Goal: Obtain resource: Obtain resource

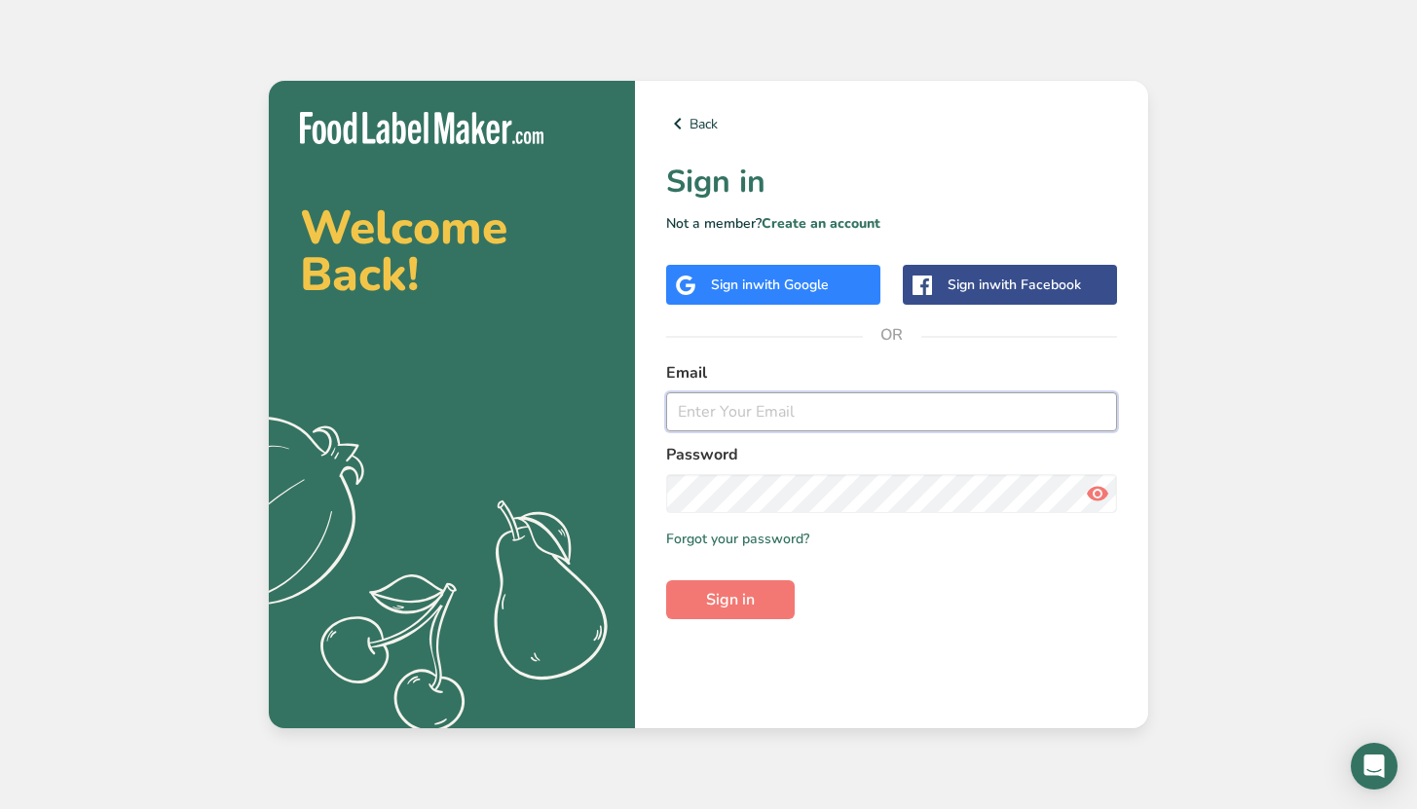
click at [739, 419] on input "email" at bounding box center [891, 411] width 451 height 39
click at [777, 425] on input "email" at bounding box center [891, 411] width 451 height 39
type input "[PERSON_NAME][EMAIL_ADDRESS][DOMAIN_NAME]"
click at [666, 580] on button "Sign in" at bounding box center [730, 599] width 129 height 39
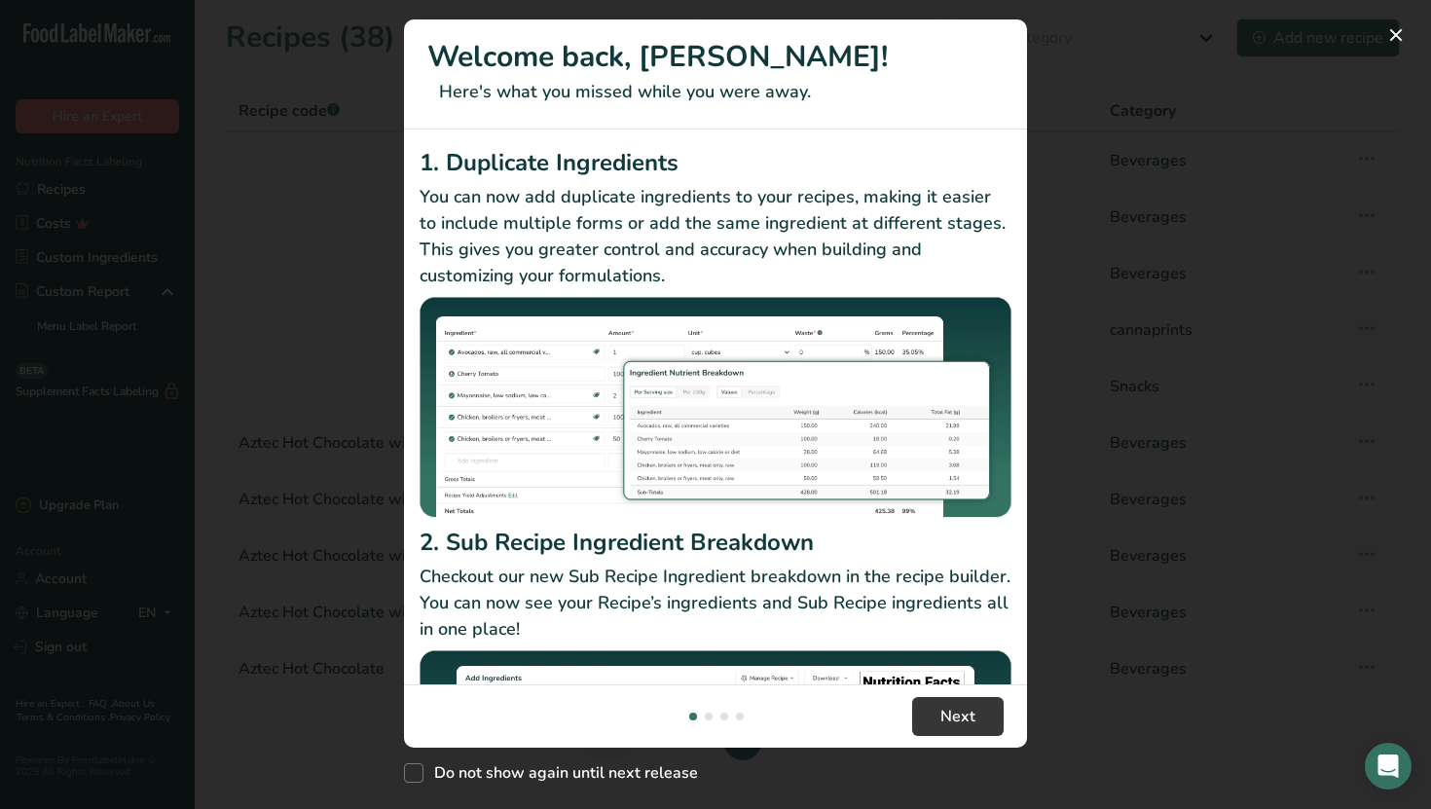
click at [1137, 192] on div "New Features" at bounding box center [715, 404] width 1431 height 809
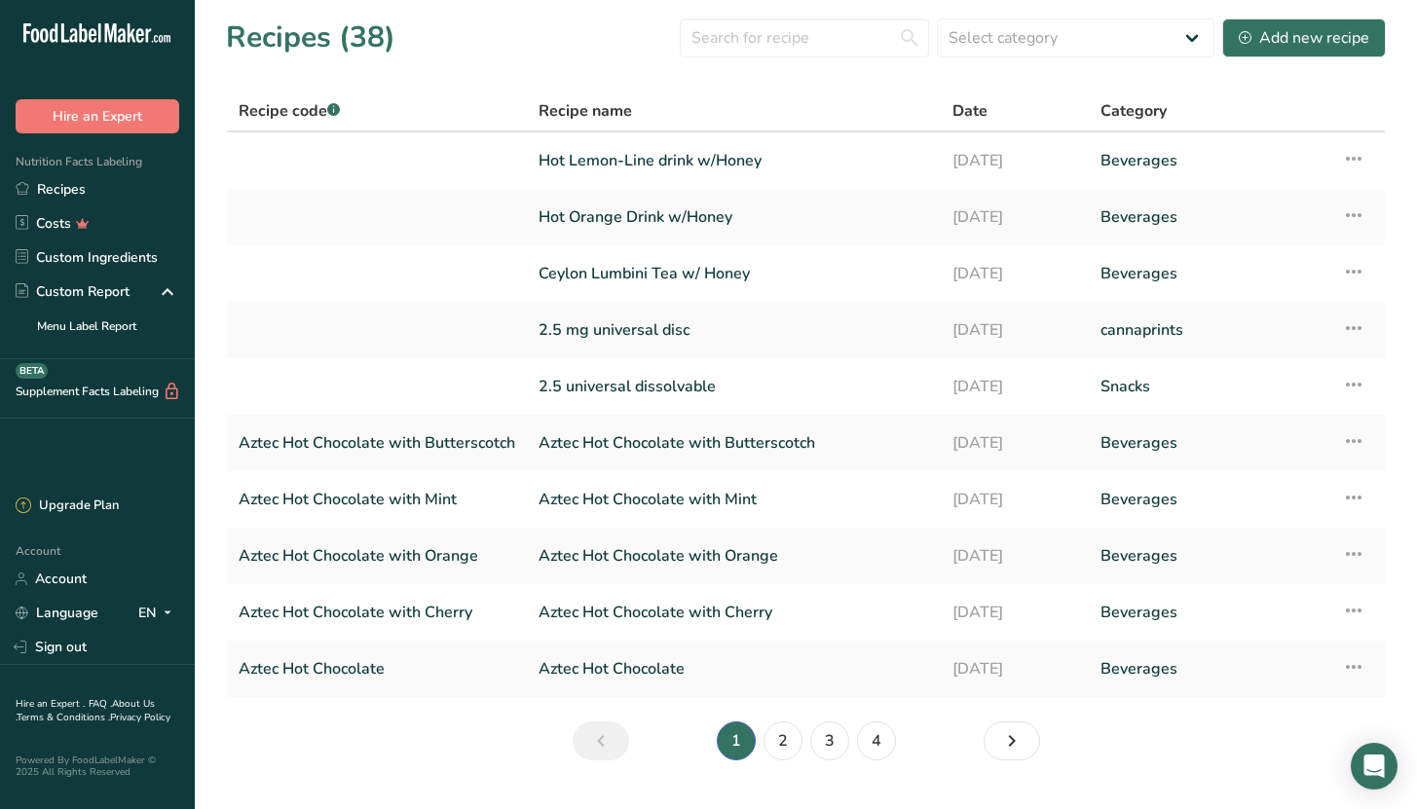
click at [788, 759] on li "2" at bounding box center [782, 740] width 47 height 39
click at [788, 753] on link "2" at bounding box center [782, 740] width 39 height 39
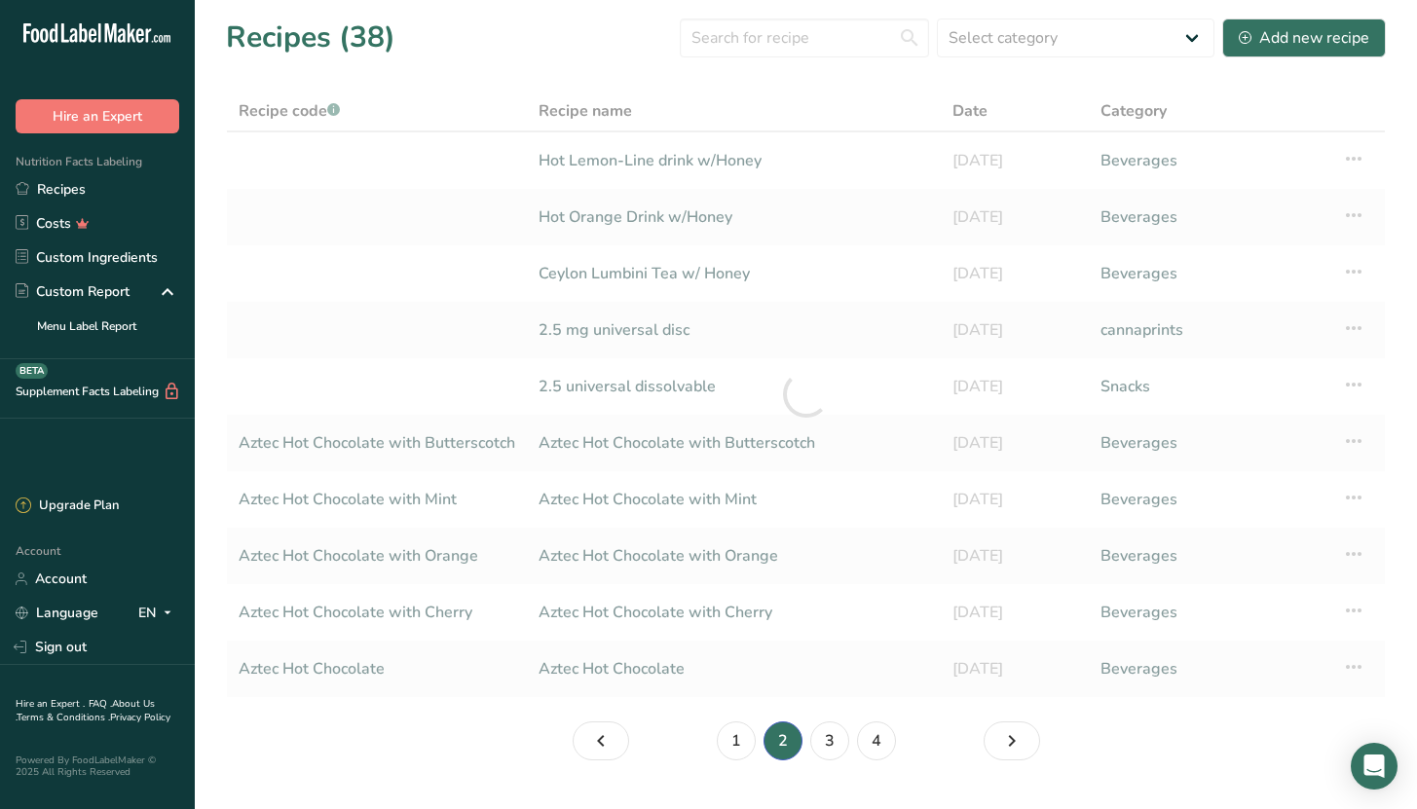
click at [788, 754] on li "2" at bounding box center [782, 740] width 47 height 39
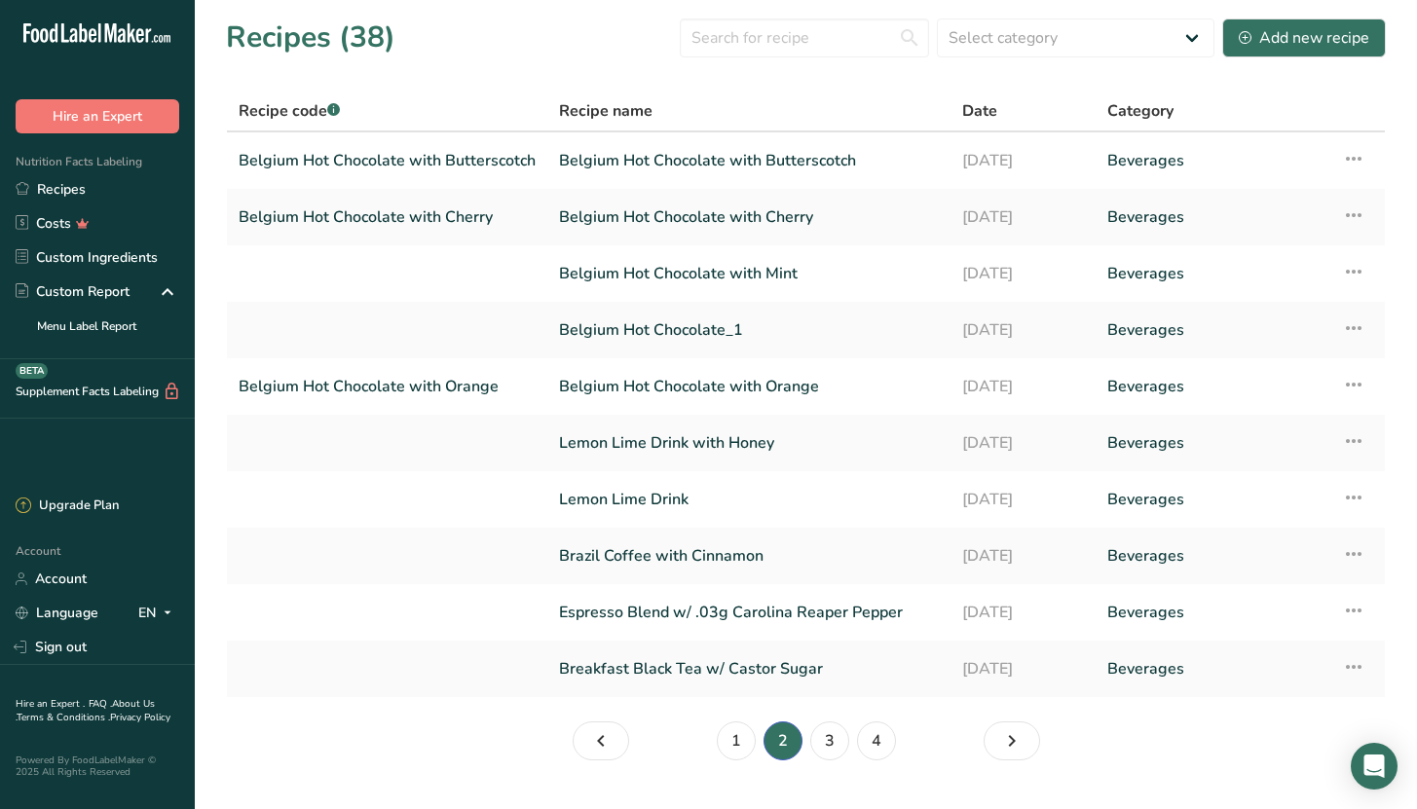
click at [854, 750] on li "4" at bounding box center [876, 740] width 47 height 39
click at [838, 746] on link "3" at bounding box center [829, 740] width 39 height 39
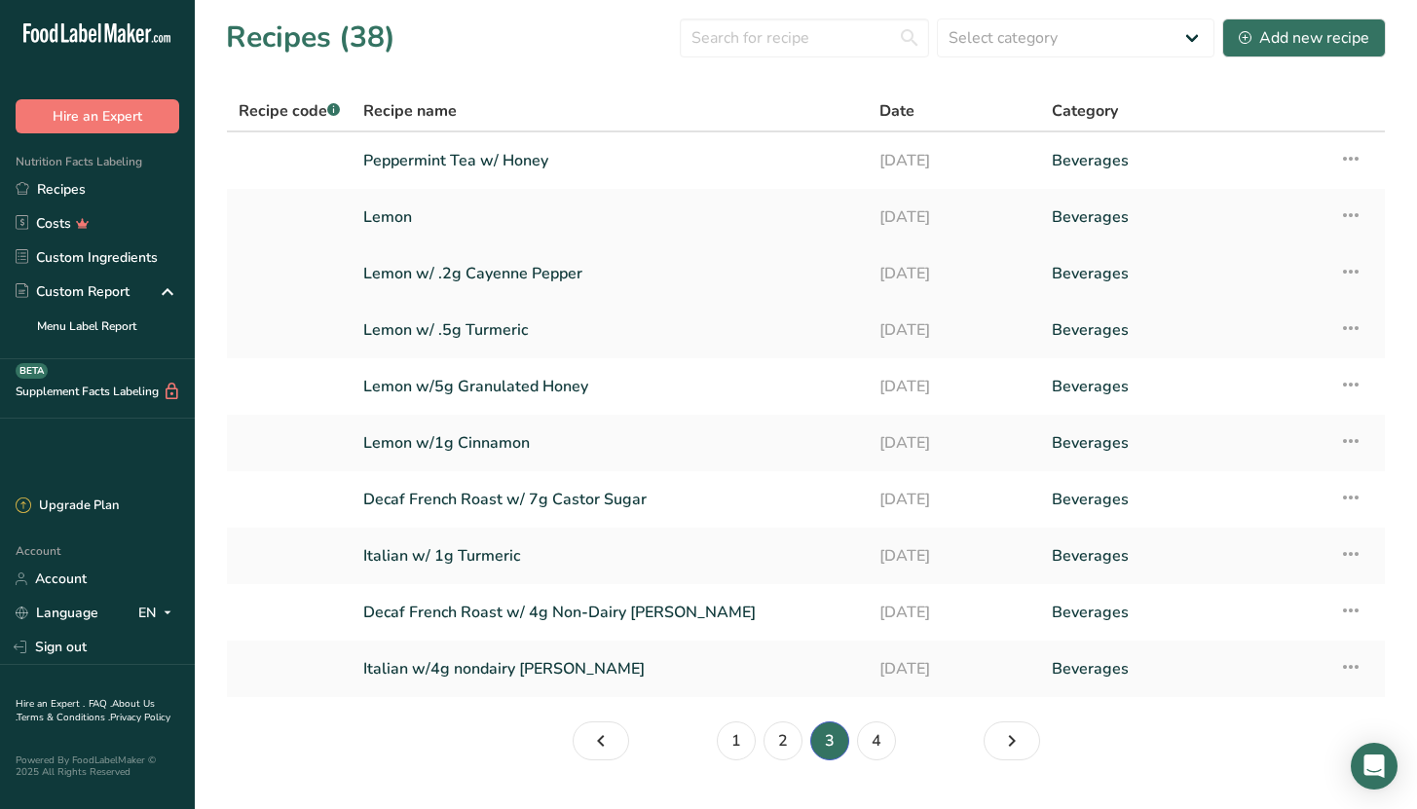
click at [540, 275] on link "Lemon w/ .2g Cayenne Pepper" at bounding box center [609, 273] width 493 height 41
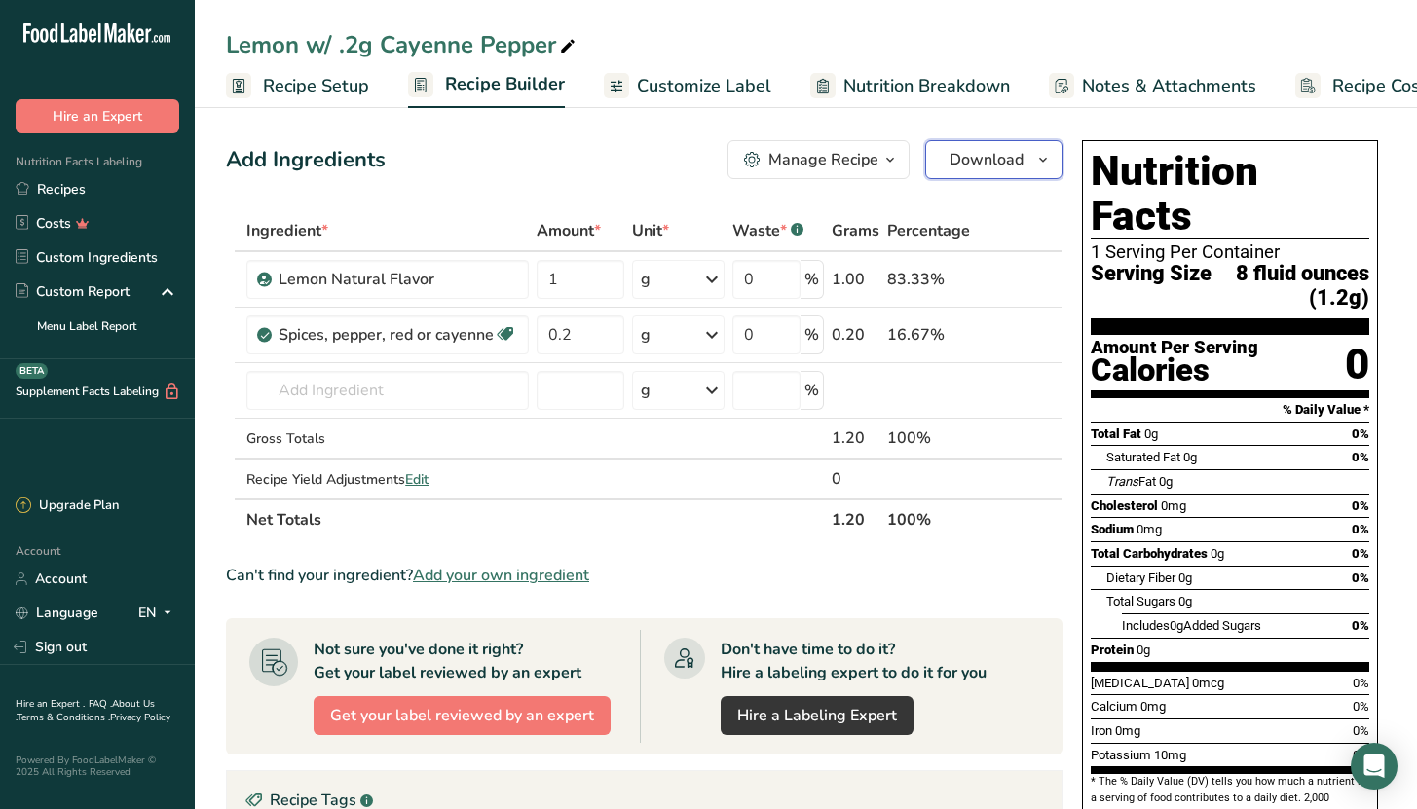
click at [1056, 169] on button "Download" at bounding box center [993, 159] width 137 height 39
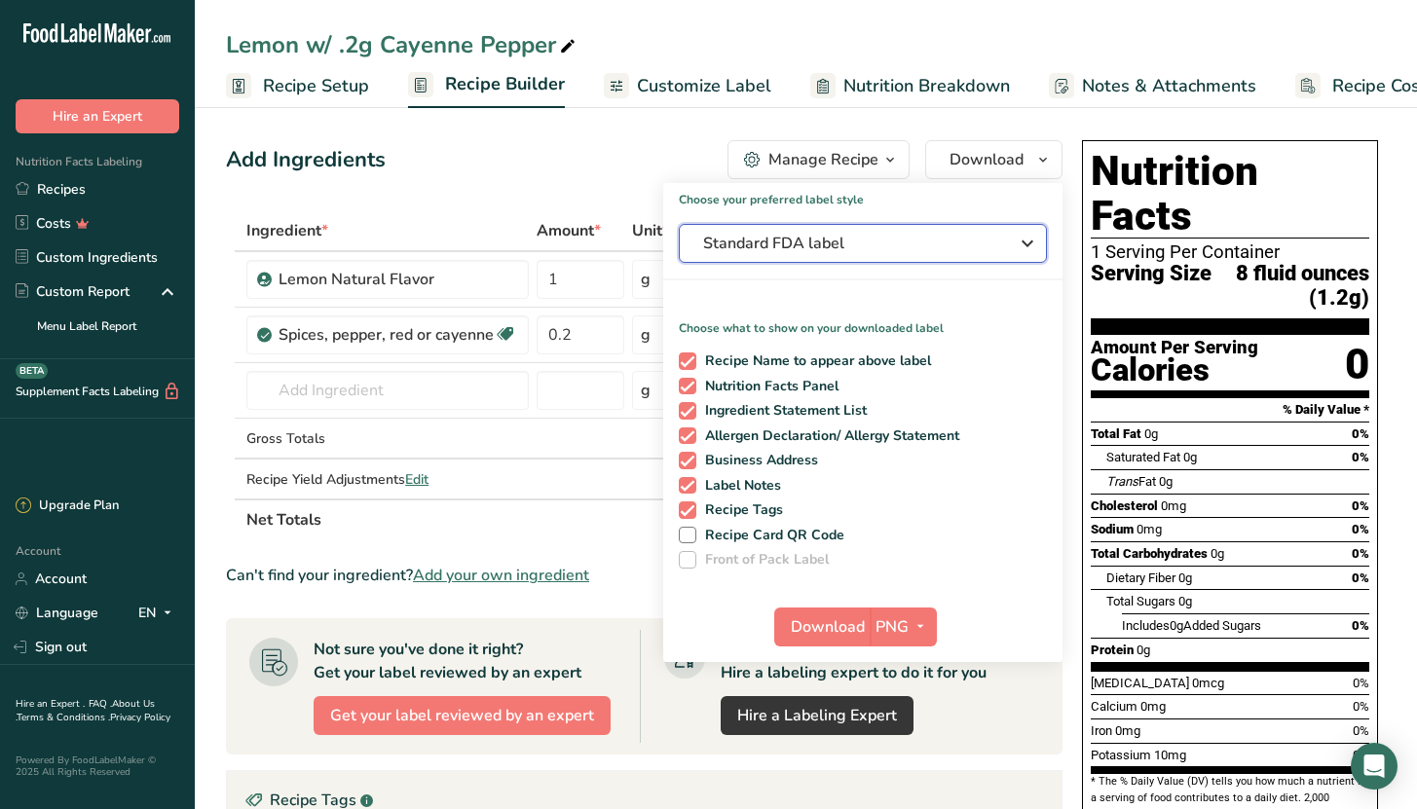
click at [825, 242] on span "Standard FDA label" at bounding box center [849, 243] width 292 height 23
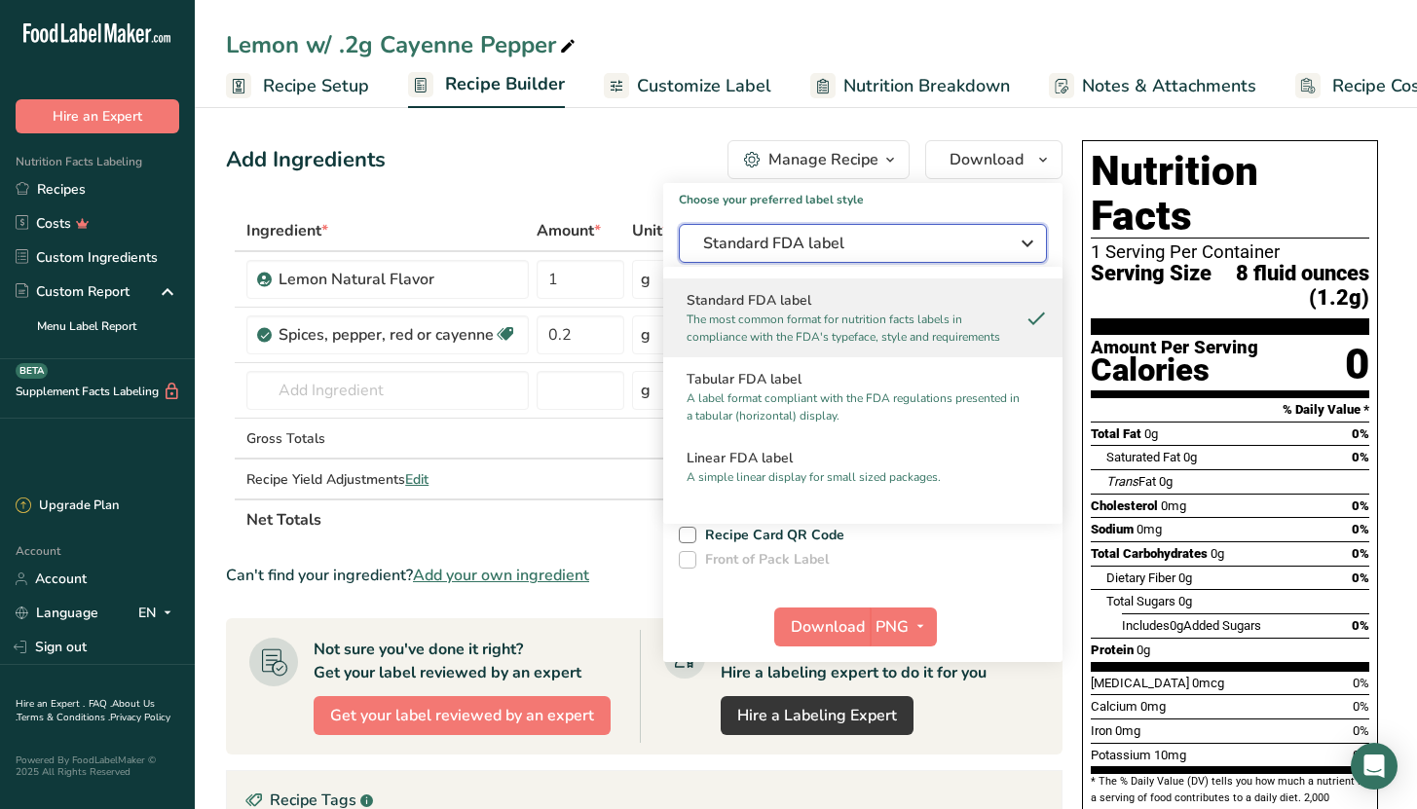
click at [825, 242] on span "Standard FDA label" at bounding box center [849, 243] width 292 height 23
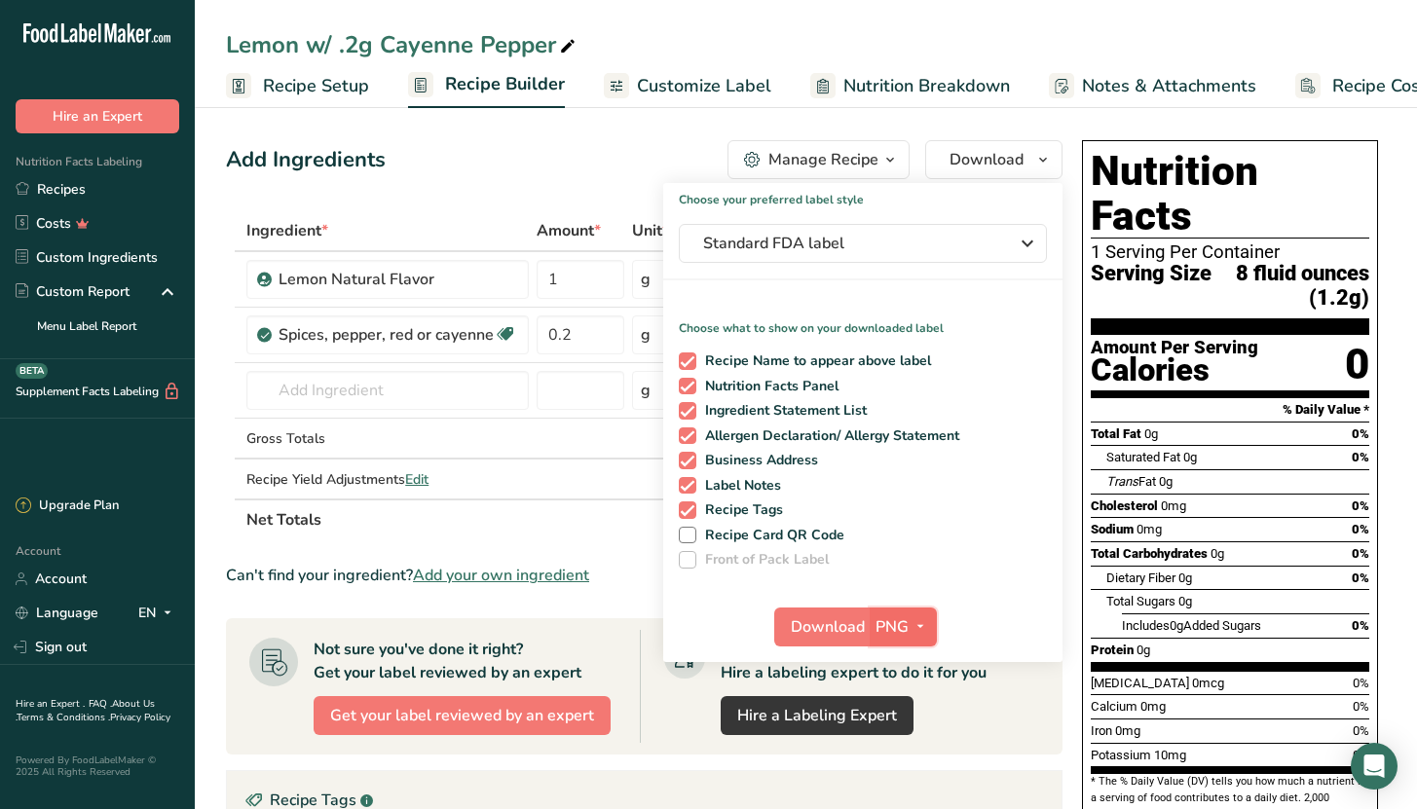
click at [879, 621] on span "PNG" at bounding box center [891, 626] width 33 height 23
click at [837, 629] on span "Download" at bounding box center [828, 626] width 74 height 23
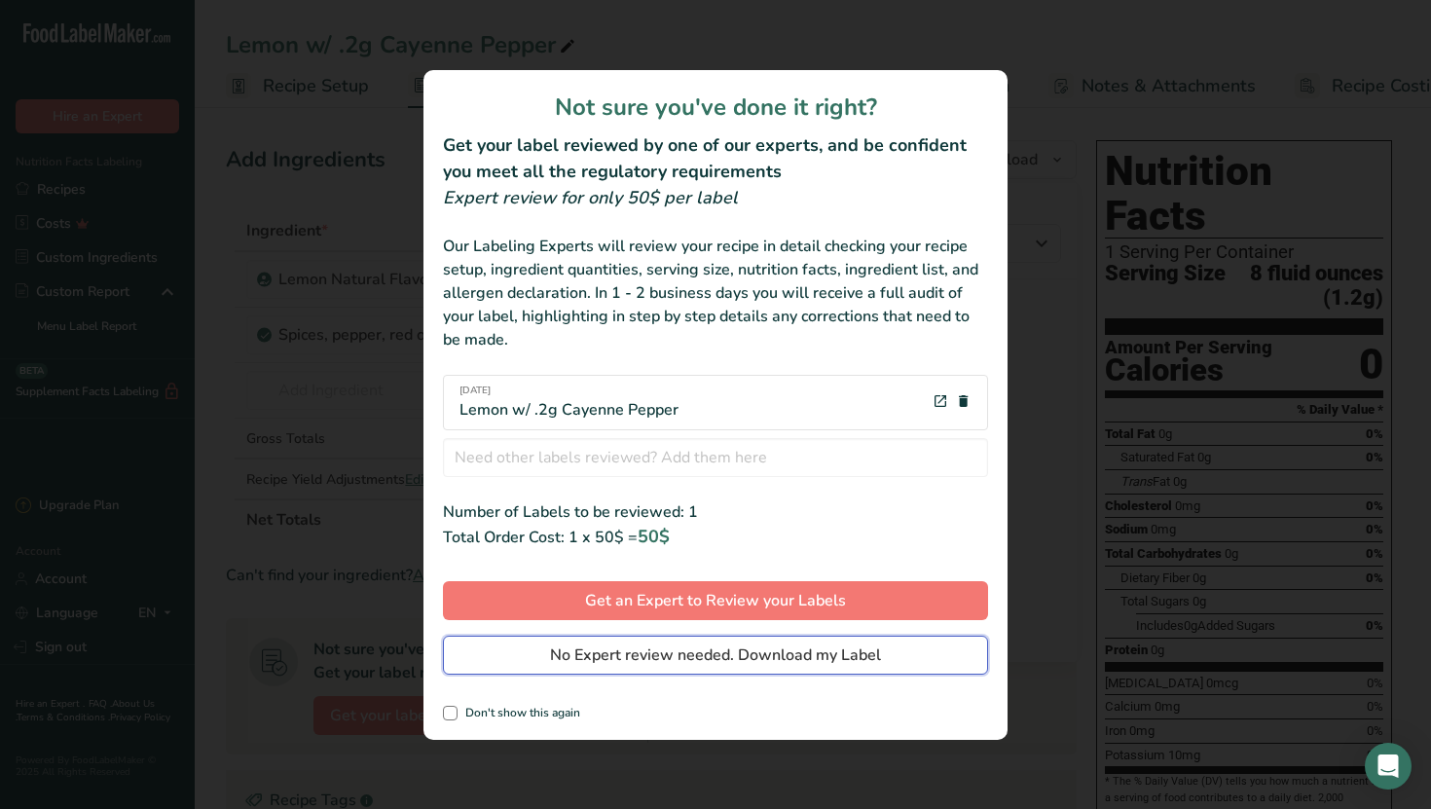
click at [690, 663] on span "No Expert review needed. Download my Label" at bounding box center [715, 655] width 331 height 23
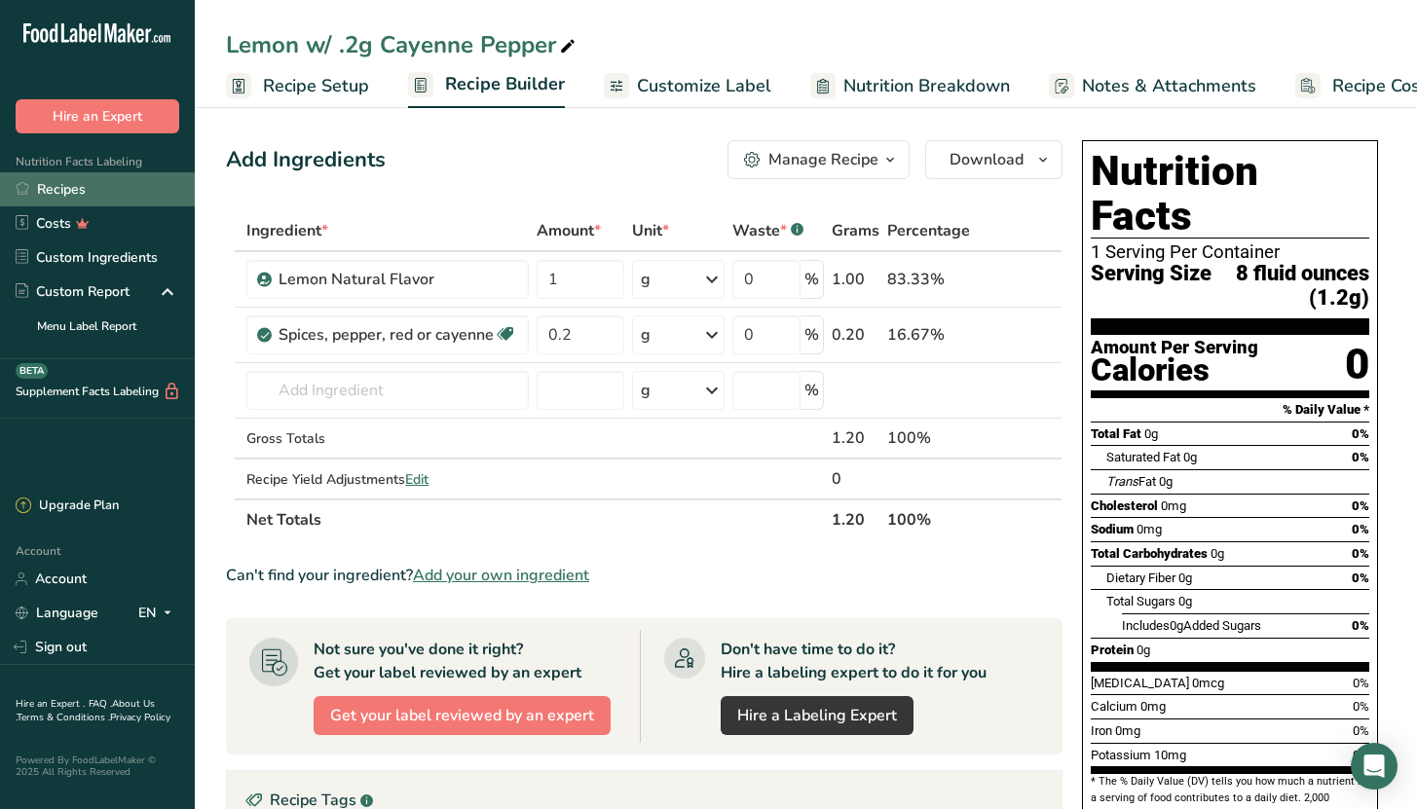
click at [122, 191] on link "Recipes" at bounding box center [97, 189] width 195 height 34
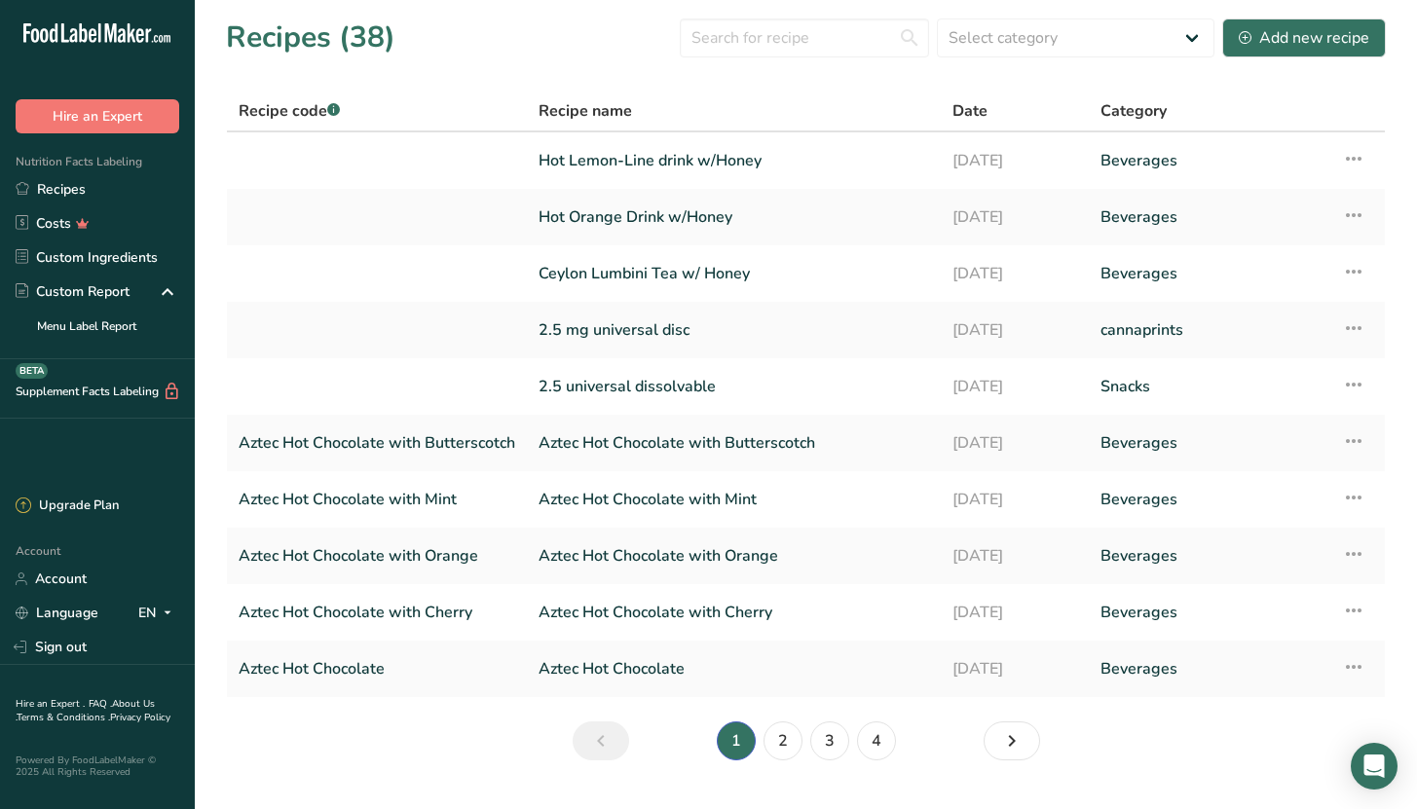
scroll to position [45, 0]
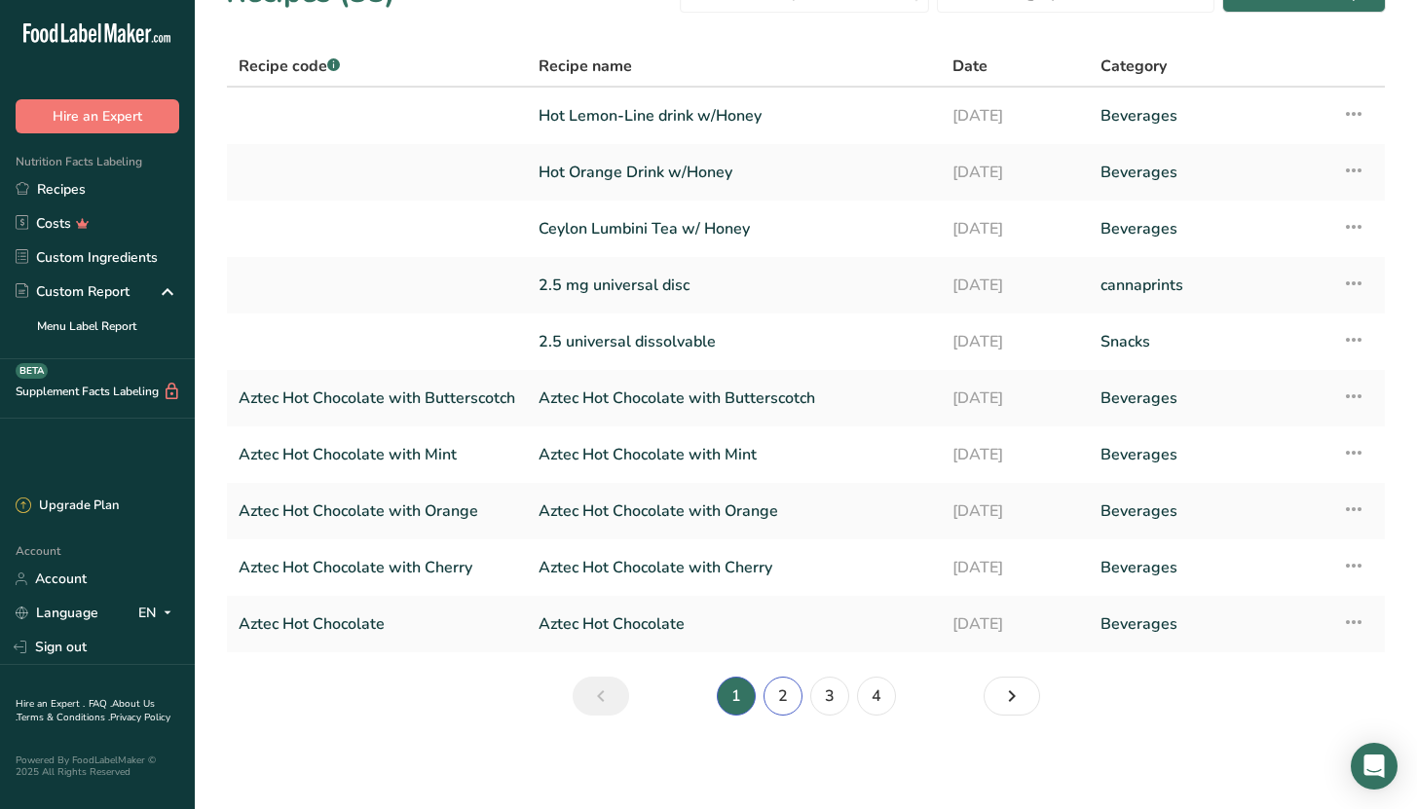
click at [796, 696] on link "2" at bounding box center [782, 696] width 39 height 39
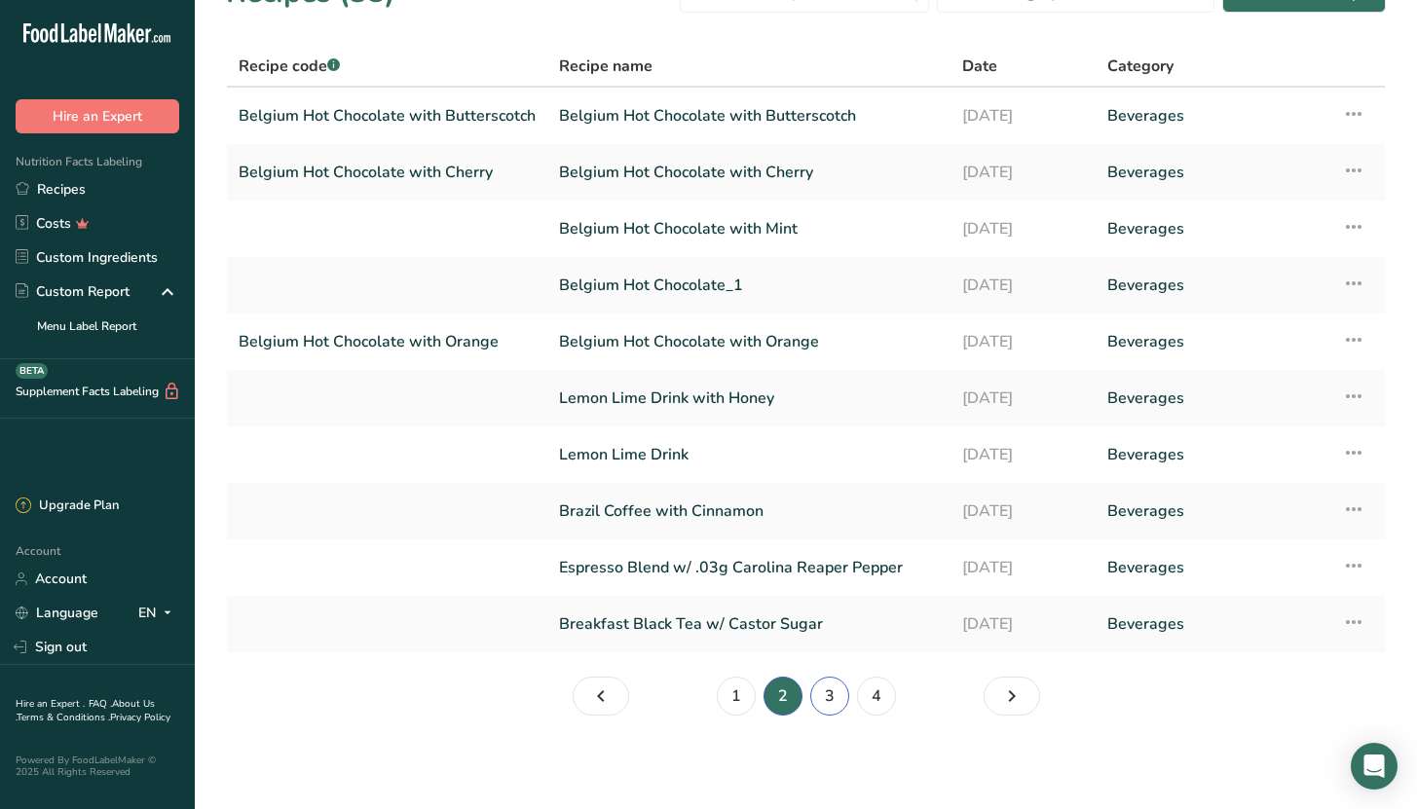
click at [825, 695] on link "3" at bounding box center [829, 696] width 39 height 39
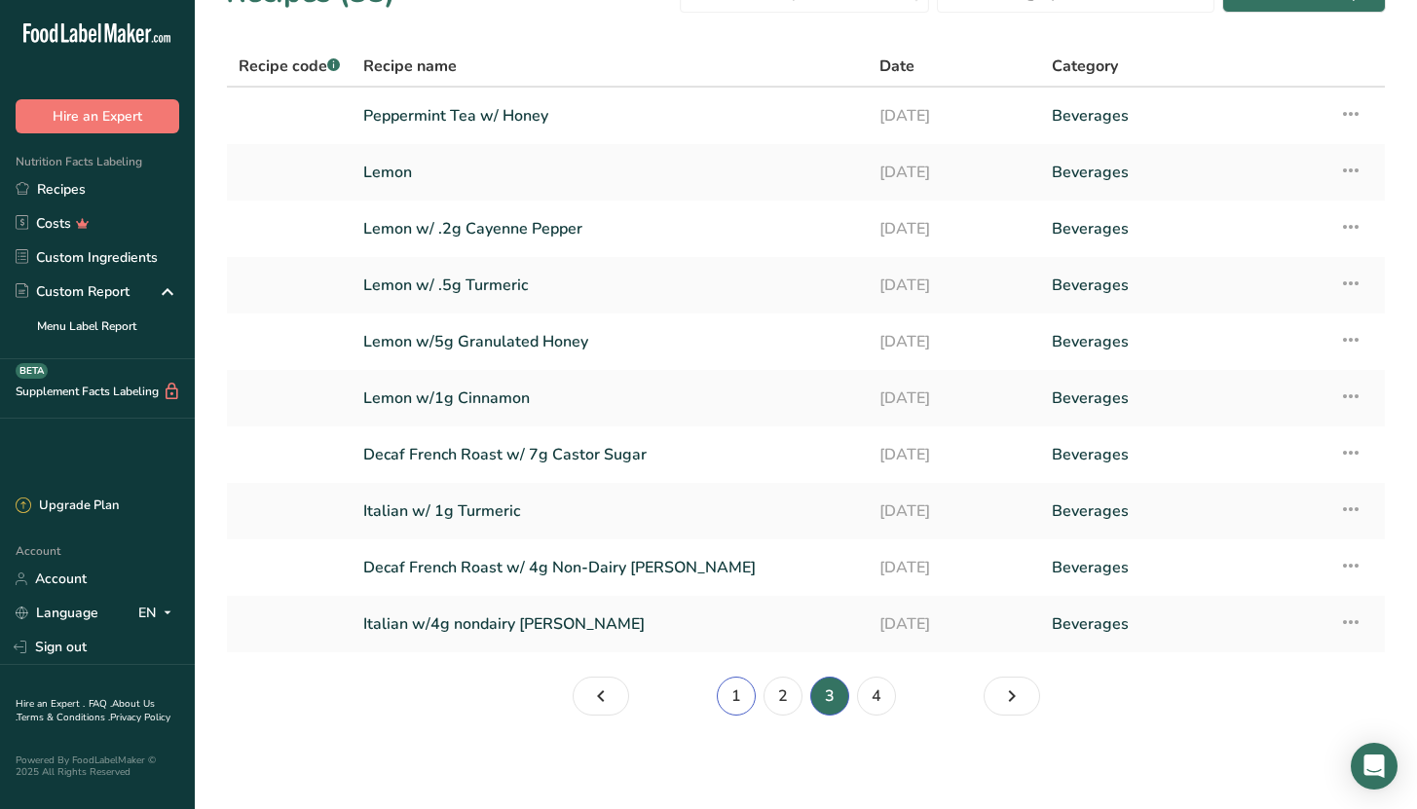
click at [749, 703] on link "1" at bounding box center [736, 696] width 39 height 39
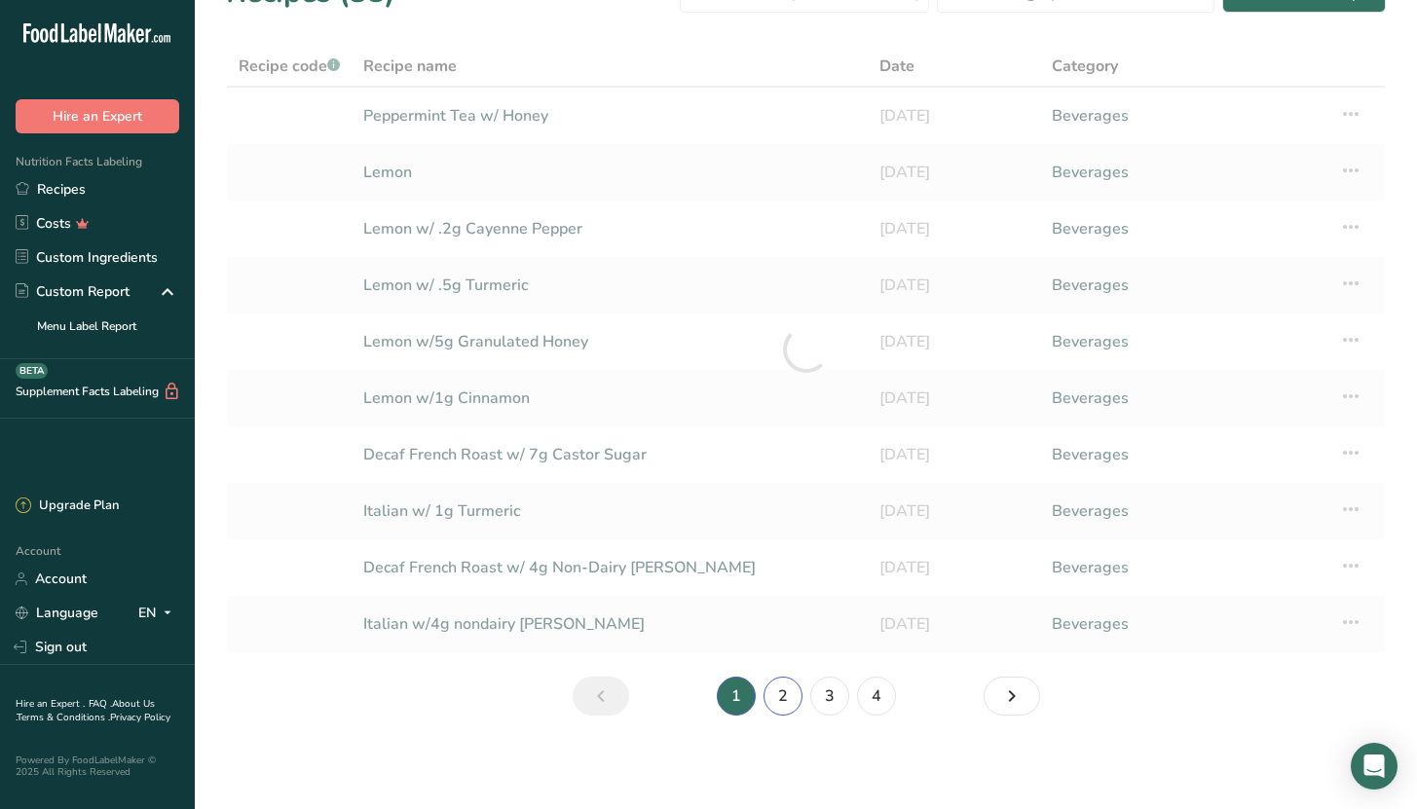
click at [769, 703] on link "2" at bounding box center [782, 696] width 39 height 39
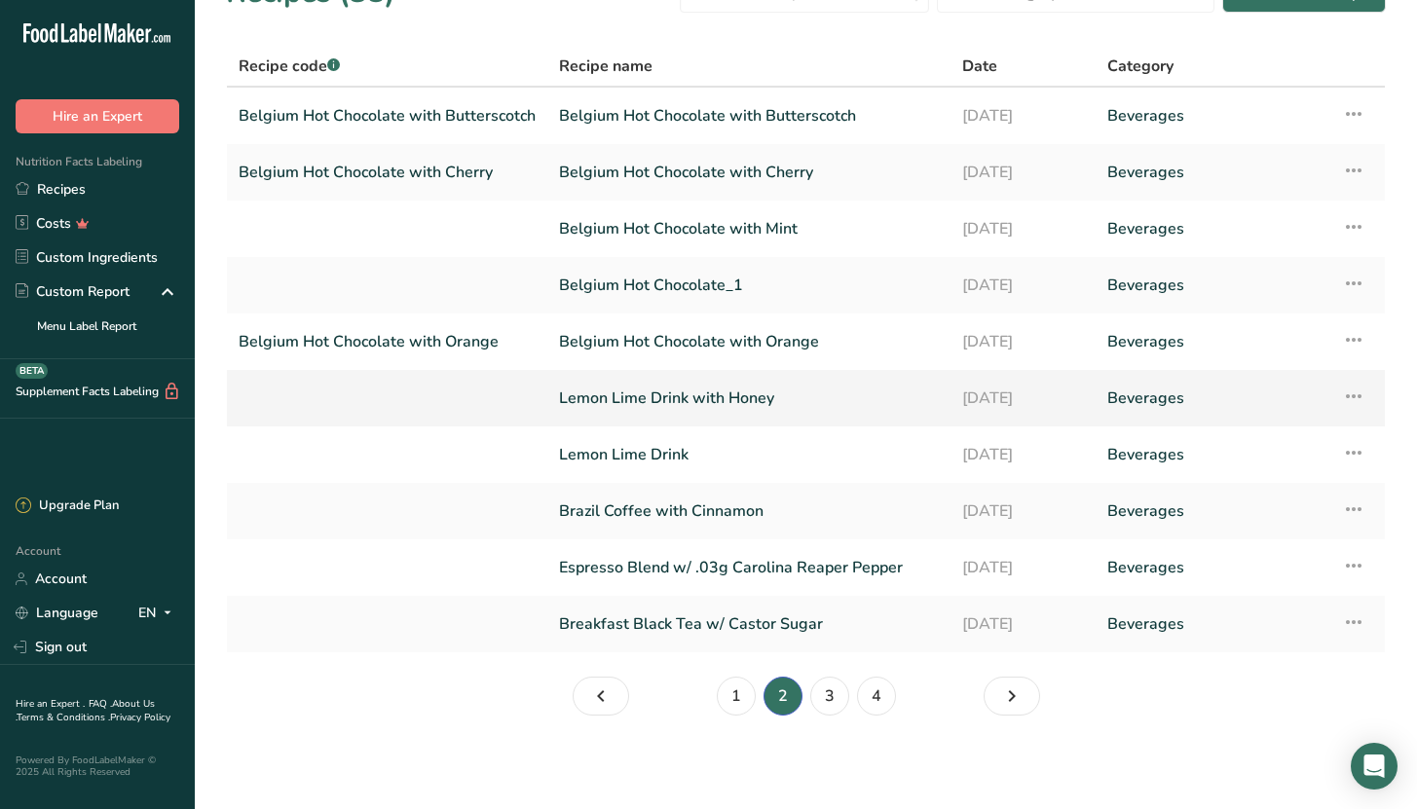
click at [668, 400] on link "Lemon Lime Drink with Honey" at bounding box center [749, 398] width 380 height 41
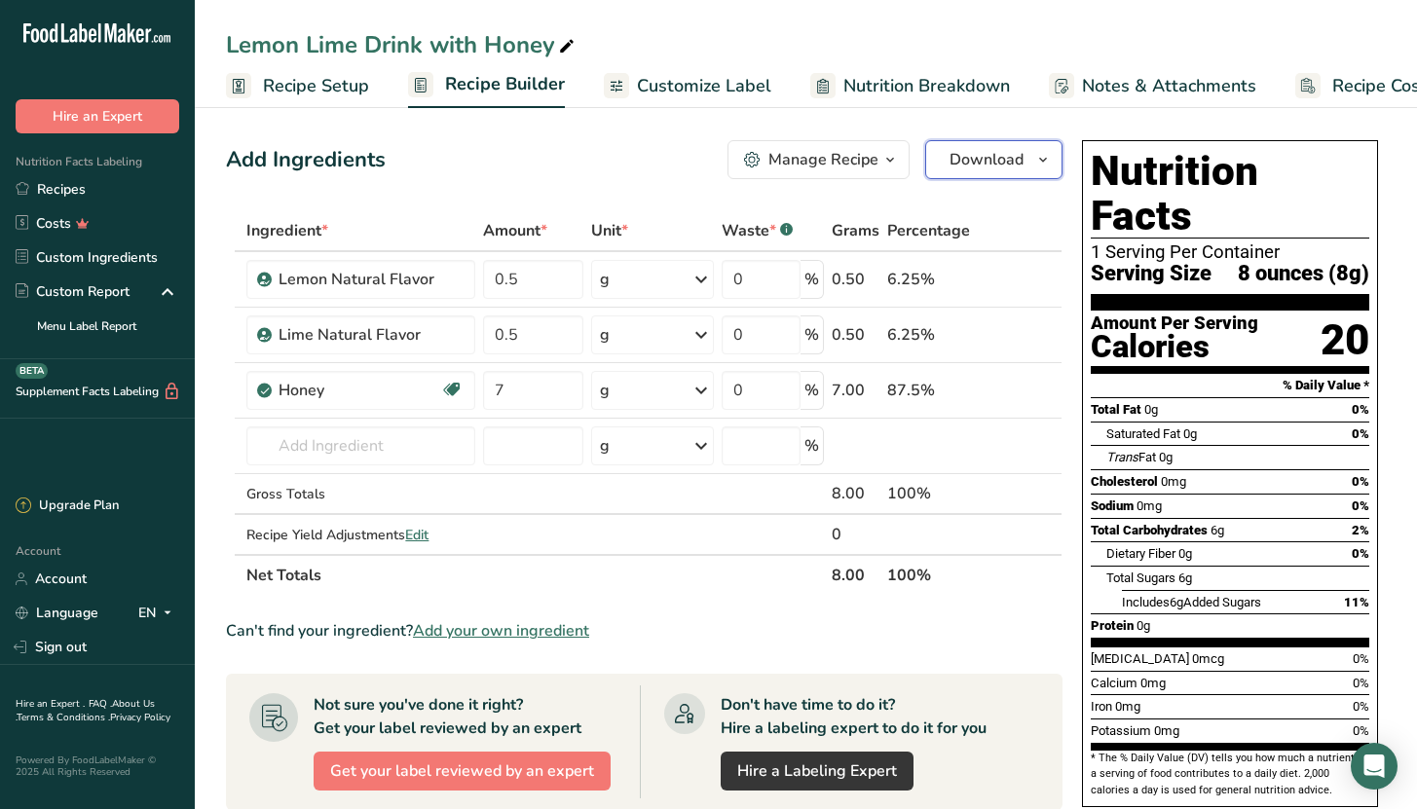
click at [1010, 166] on span "Download" at bounding box center [986, 159] width 74 height 23
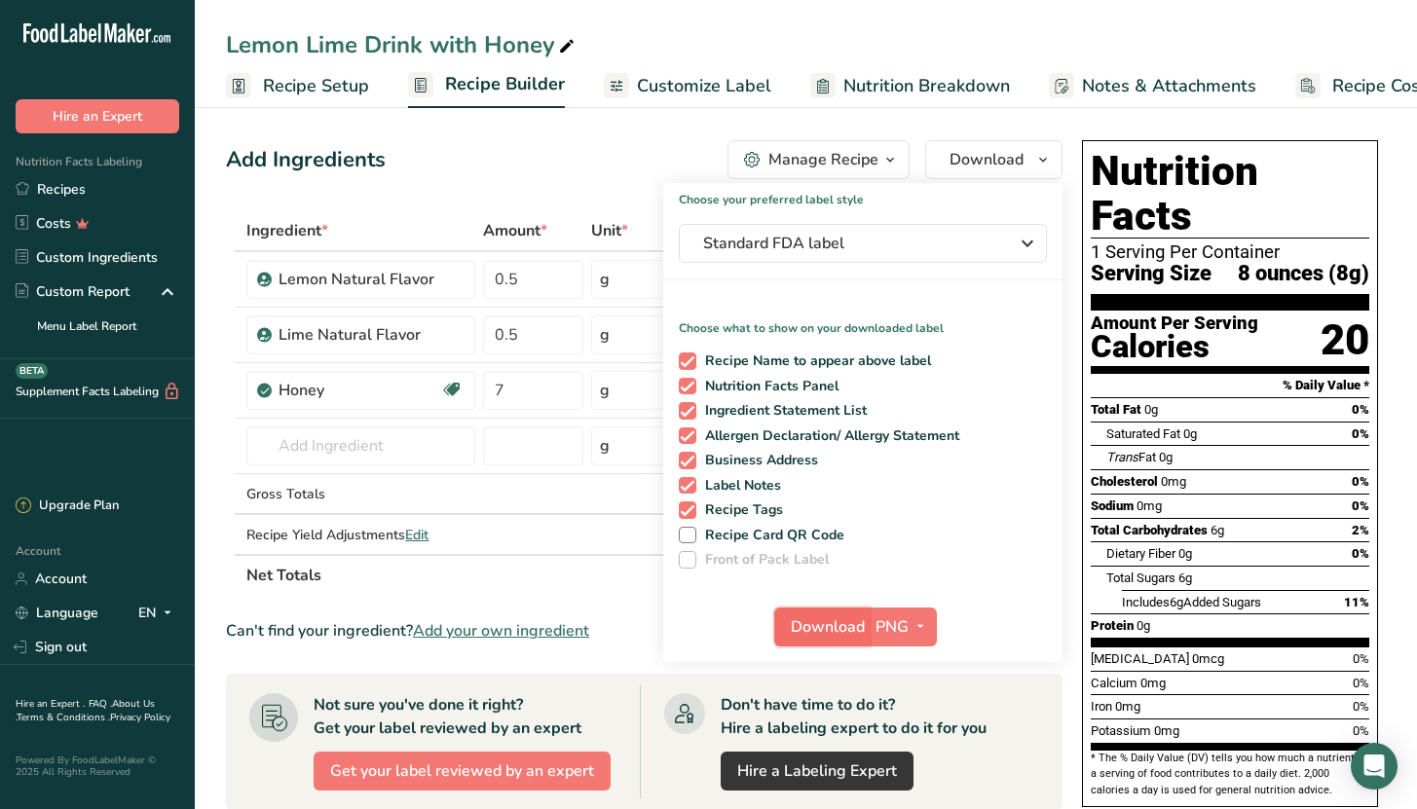
click at [827, 616] on span "Download" at bounding box center [828, 626] width 74 height 23
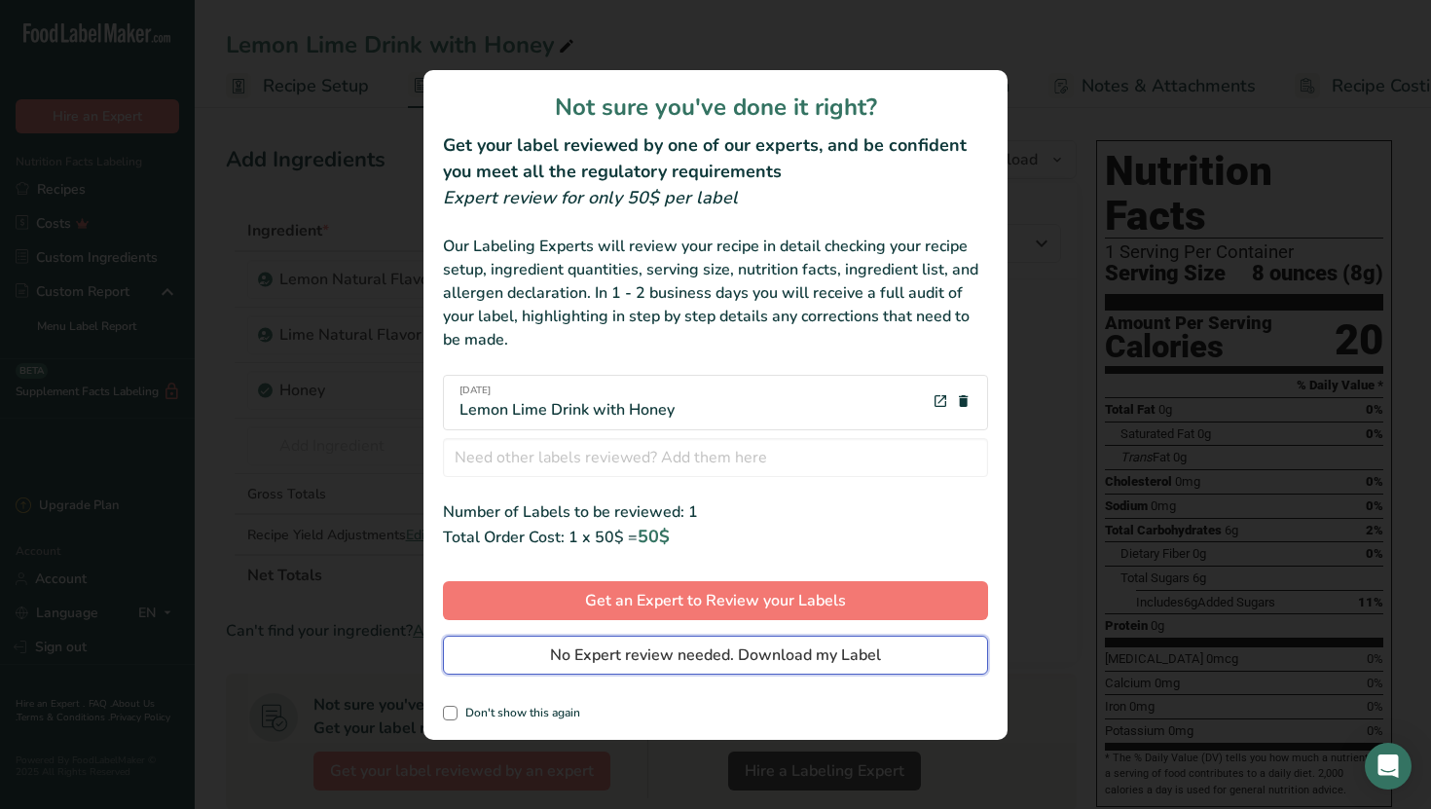
click at [808, 654] on span "No Expert review needed. Download my Label" at bounding box center [715, 655] width 331 height 23
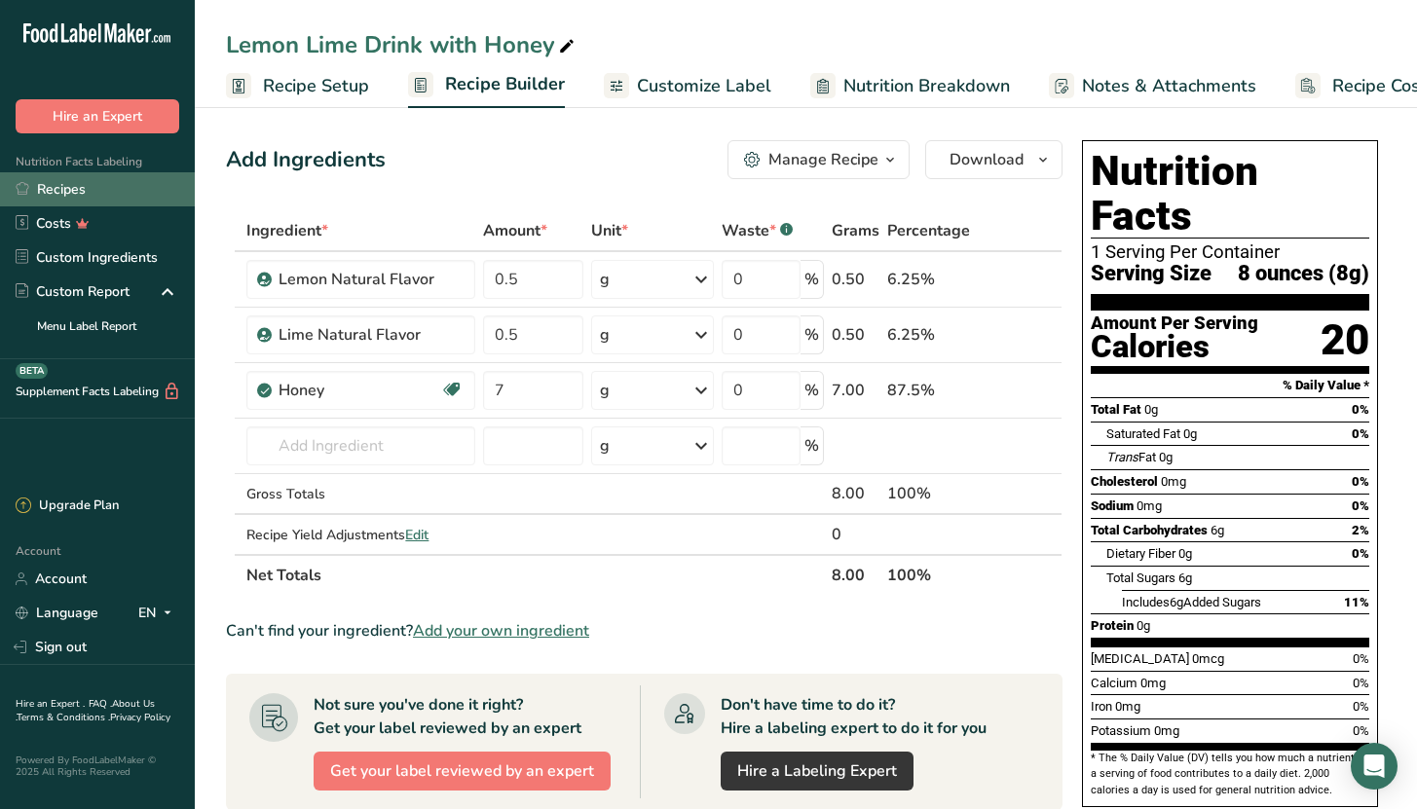
click at [76, 189] on link "Recipes" at bounding box center [97, 189] width 195 height 34
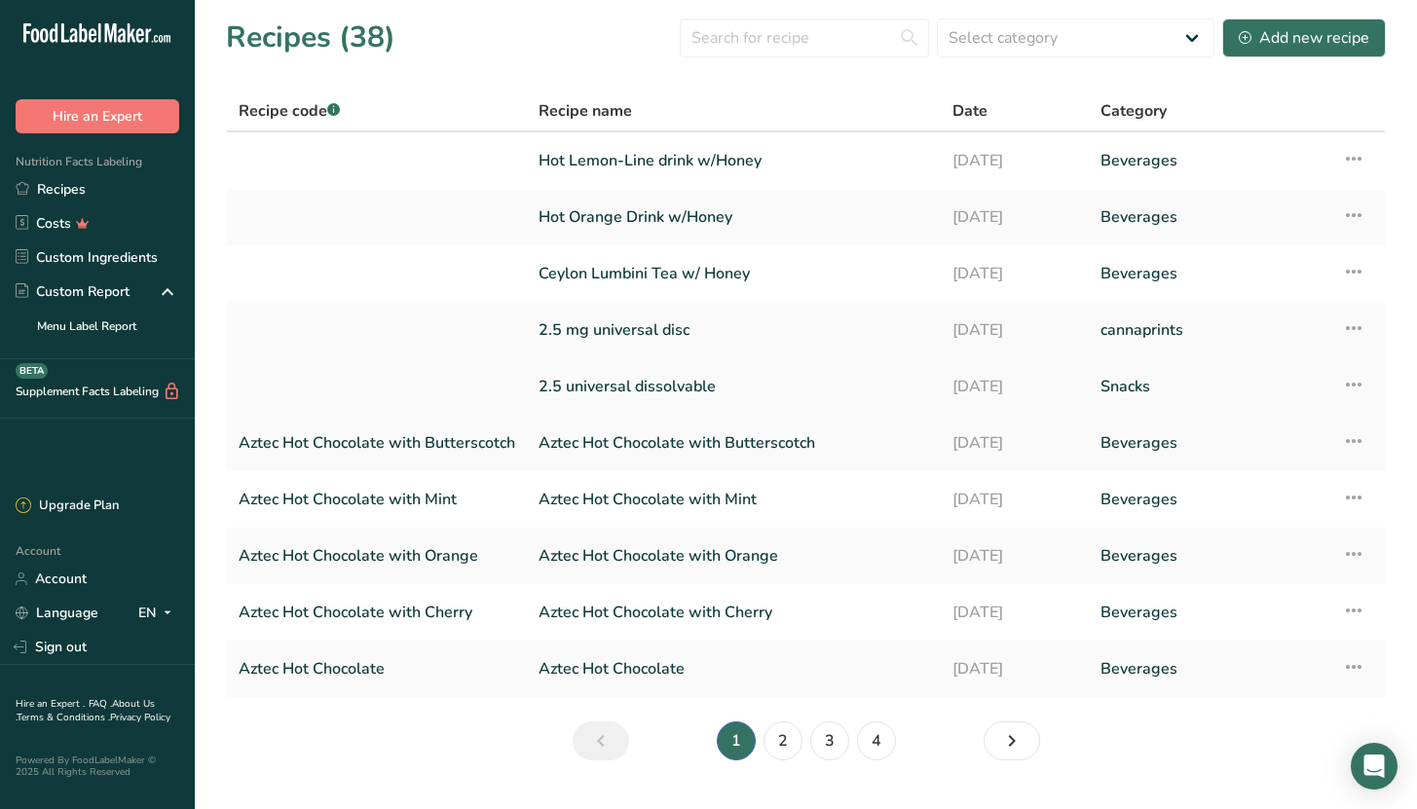
scroll to position [45, 0]
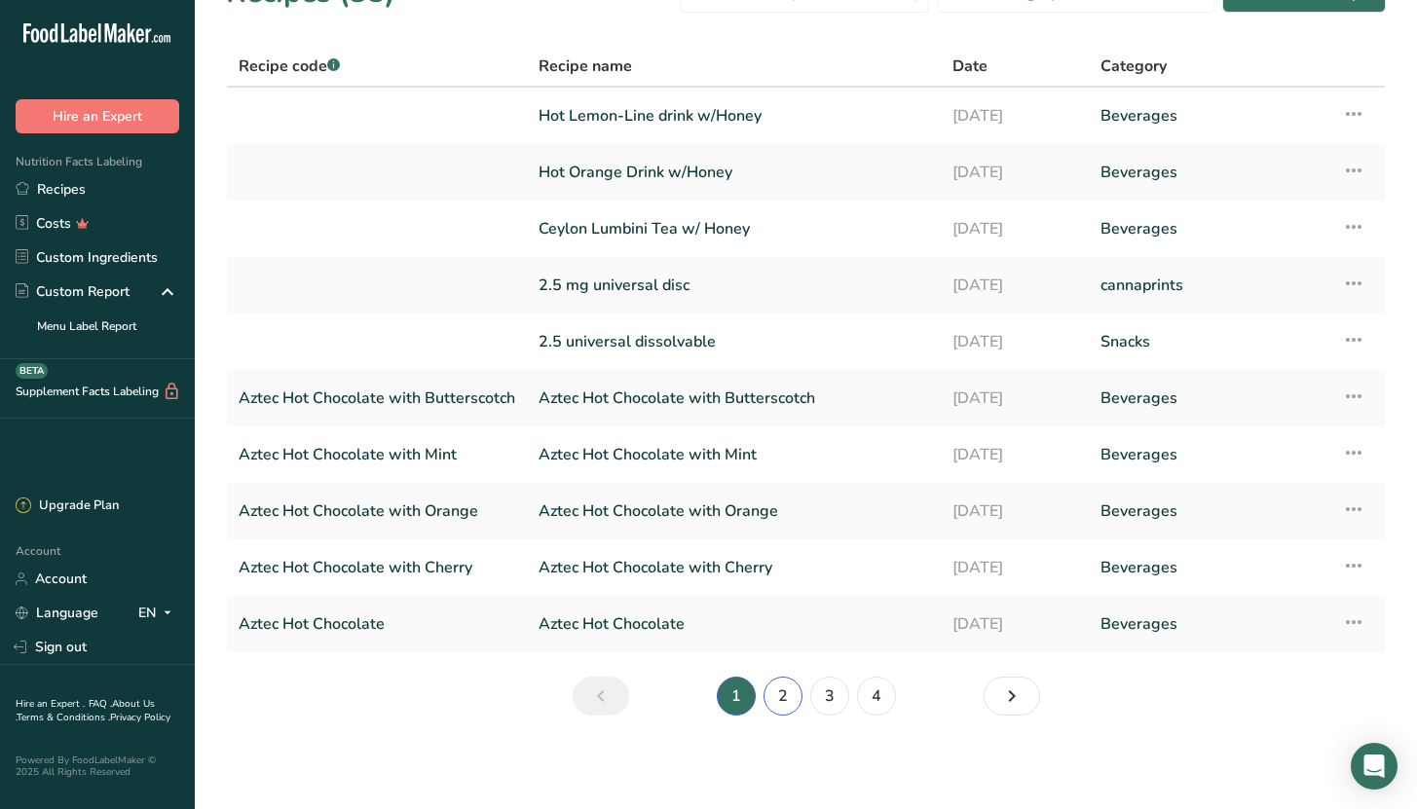
click at [792, 695] on link "2" at bounding box center [782, 696] width 39 height 39
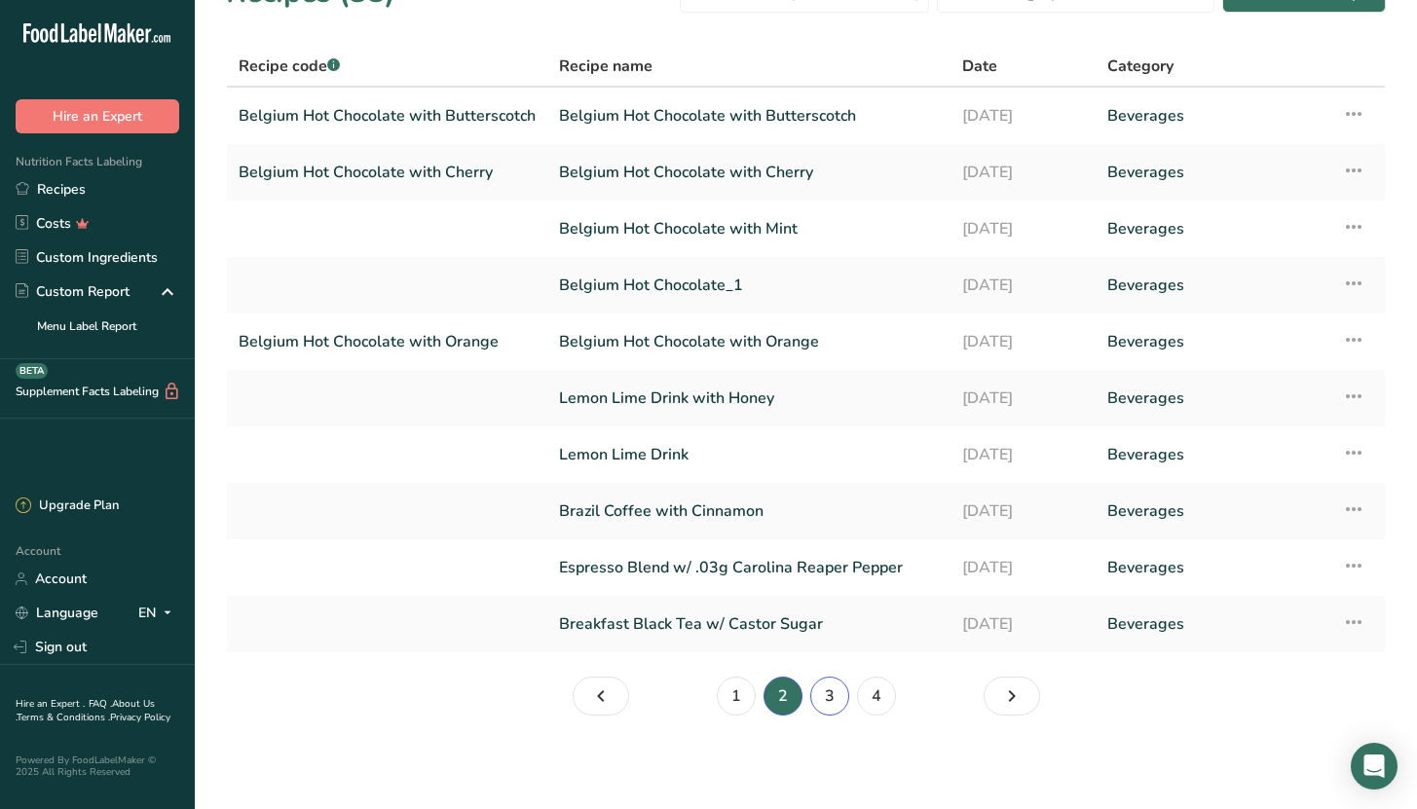
click at [827, 693] on link "3" at bounding box center [829, 696] width 39 height 39
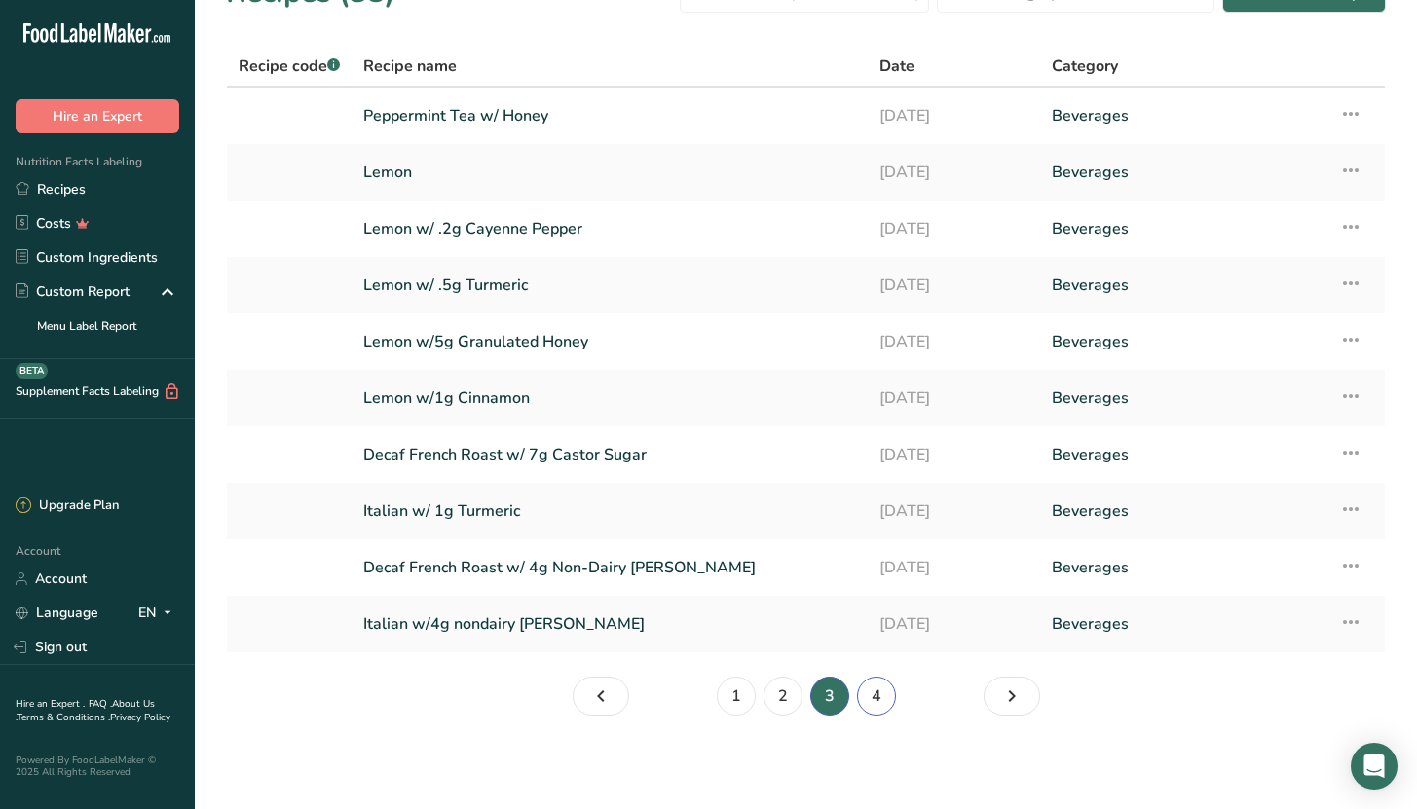
click at [876, 700] on link "4" at bounding box center [876, 696] width 39 height 39
